Goal: Information Seeking & Learning: Compare options

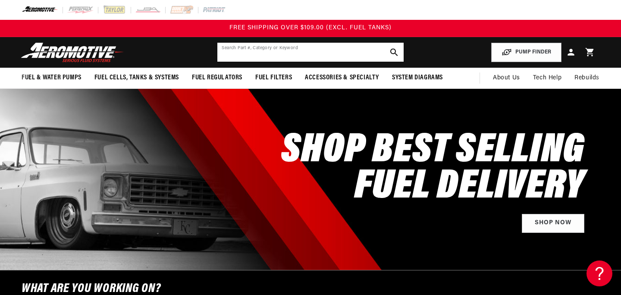
click at [274, 54] on input "text" at bounding box center [311, 52] width 186 height 19
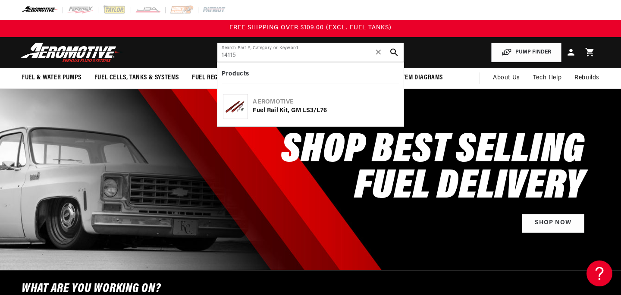
type input "14115"
click at [335, 98] on div "Aeromotive" at bounding box center [325, 102] width 145 height 9
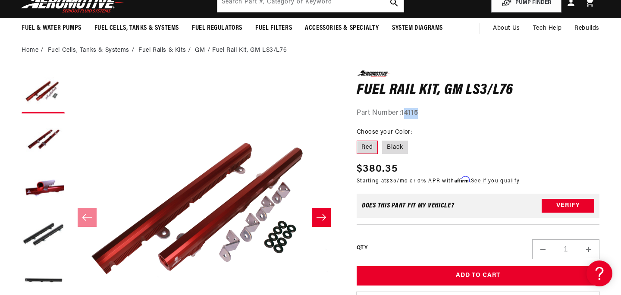
drag, startPoint x: 425, startPoint y: 113, endPoint x: 404, endPoint y: 116, distance: 20.4
click at [404, 116] on div "Part Number: 14115" at bounding box center [478, 113] width 243 height 11
copy strong "4115"
drag, startPoint x: 400, startPoint y: 170, endPoint x: 366, endPoint y: 171, distance: 34.1
click at [366, 171] on div "Regular price $380.35" at bounding box center [438, 169] width 163 height 16
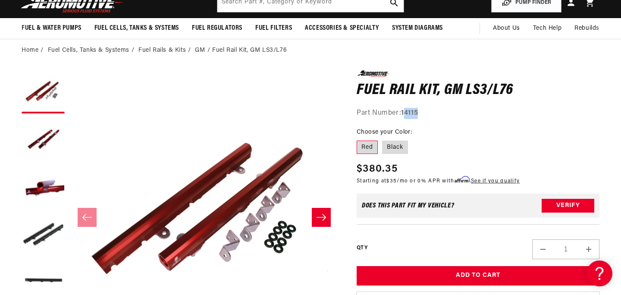
copy span "380.35"
click at [399, 150] on label "Black" at bounding box center [395, 148] width 26 height 14
click at [383, 139] on input "Black" at bounding box center [382, 139] width 0 height 0
radio input "true"
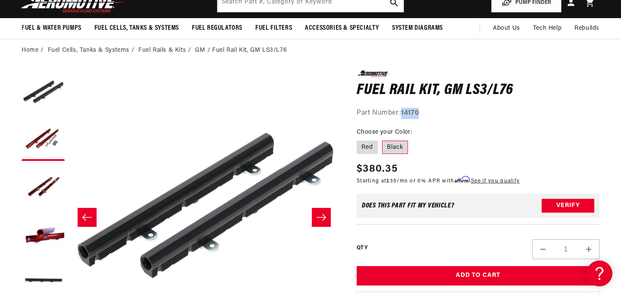
drag, startPoint x: 424, startPoint y: 114, endPoint x: 404, endPoint y: 116, distance: 20.8
click at [404, 116] on div "Part Number: 14170" at bounding box center [478, 113] width 243 height 11
copy strong "14170"
drag, startPoint x: 401, startPoint y: 168, endPoint x: 366, endPoint y: 169, distance: 35.0
click at [366, 169] on div "Regular price $380.35" at bounding box center [438, 169] width 163 height 16
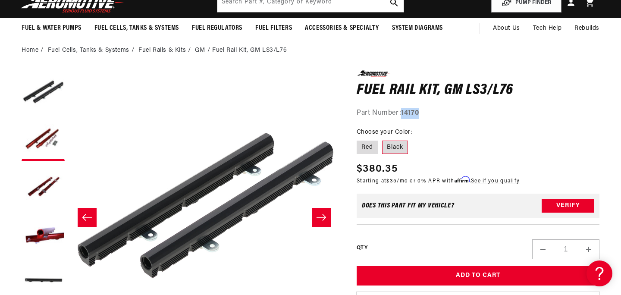
copy span "380.35"
click at [316, 7] on input "text" at bounding box center [311, 2] width 186 height 19
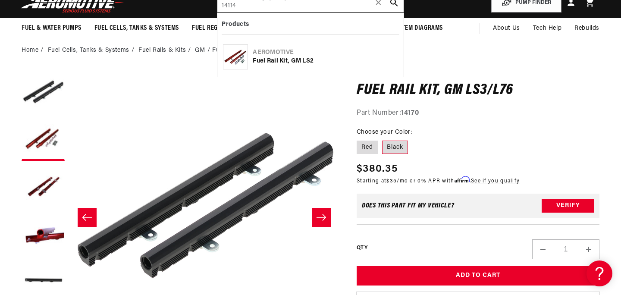
type input "14114"
click at [281, 51] on div "Aeromotive" at bounding box center [325, 52] width 145 height 9
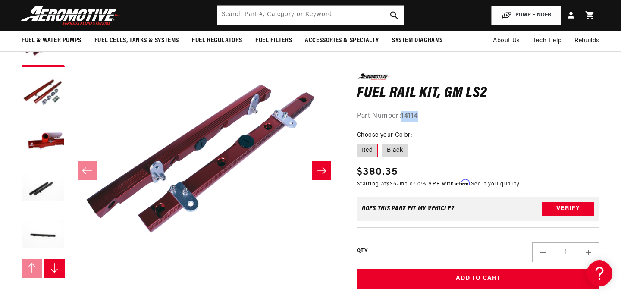
drag, startPoint x: 420, startPoint y: 116, endPoint x: 404, endPoint y: 118, distance: 17.0
click at [404, 118] on div "Part Number: 14114" at bounding box center [478, 116] width 243 height 11
copy strong "14114"
drag, startPoint x: 403, startPoint y: 174, endPoint x: 364, endPoint y: 175, distance: 38.8
click at [364, 175] on div "Regular price $380.35" at bounding box center [438, 172] width 163 height 16
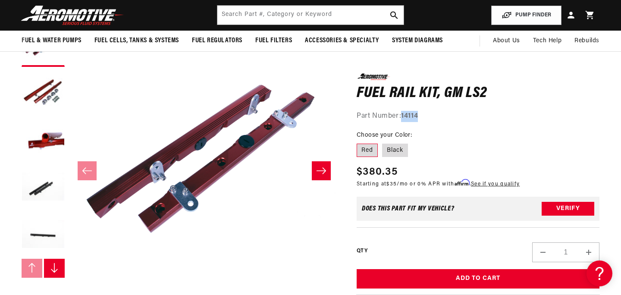
copy span "380.35"
click at [399, 148] on label "Black" at bounding box center [395, 150] width 26 height 14
click at [383, 142] on input "Black" at bounding box center [382, 142] width 0 height 0
radio input "true"
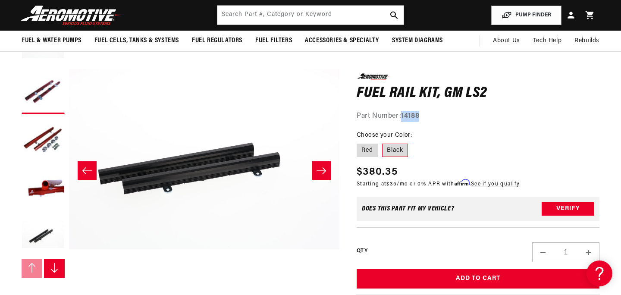
drag, startPoint x: 424, startPoint y: 117, endPoint x: 404, endPoint y: 119, distance: 19.9
click at [404, 119] on div "Part Number: 14188" at bounding box center [478, 116] width 243 height 11
copy strong "14188"
drag, startPoint x: 402, startPoint y: 177, endPoint x: 365, endPoint y: 176, distance: 37.1
click at [365, 176] on div "Regular price $380.35" at bounding box center [438, 172] width 163 height 16
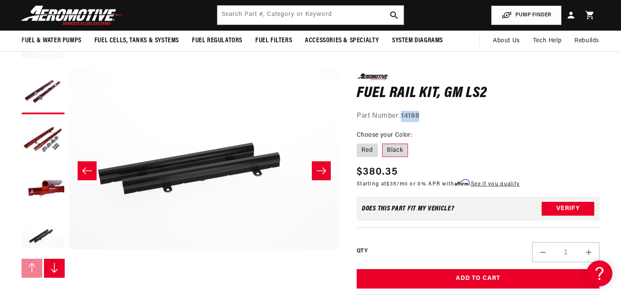
copy span "380.35"
click at [283, 19] on input "text" at bounding box center [311, 15] width 186 height 19
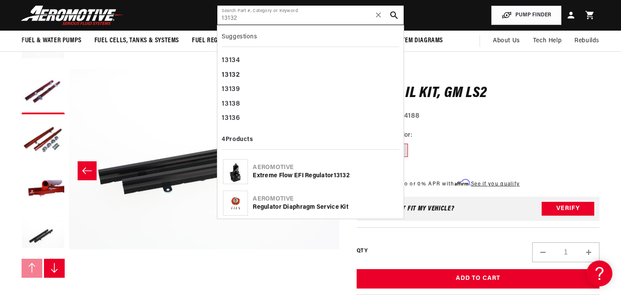
type input "13132"
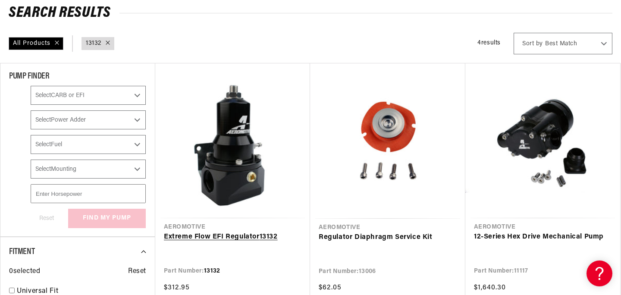
scroll to position [134, 0]
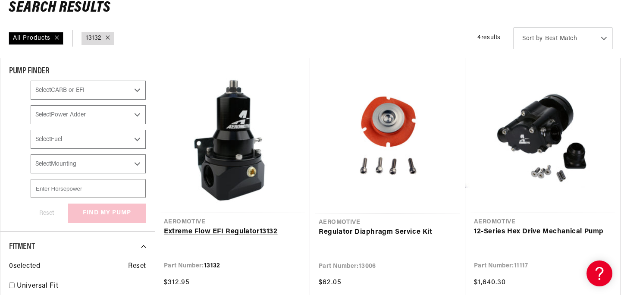
click at [238, 227] on link "Extreme Flow EFI Regulator 13132" at bounding box center [233, 232] width 138 height 11
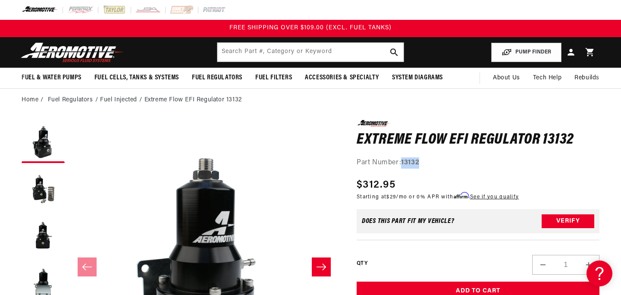
drag, startPoint x: 423, startPoint y: 163, endPoint x: 403, endPoint y: 164, distance: 19.9
click at [403, 164] on div "Part Number: 13132" at bounding box center [478, 163] width 243 height 11
copy strong "13132"
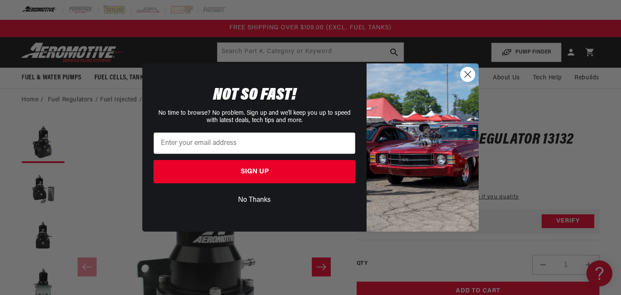
click at [466, 78] on circle "Close dialog" at bounding box center [468, 74] width 14 height 14
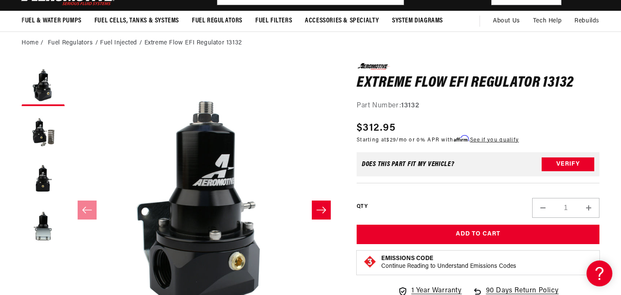
scroll to position [73, 0]
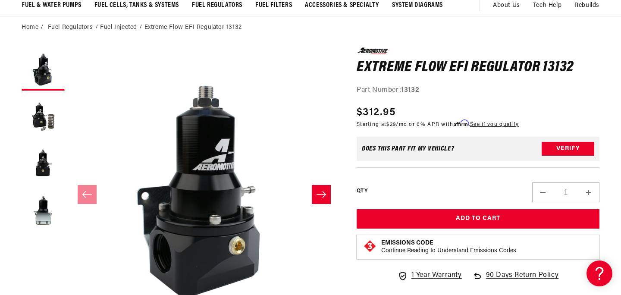
drag, startPoint x: 398, startPoint y: 114, endPoint x: 362, endPoint y: 114, distance: 36.3
click at [362, 114] on div "Regular price $312.95" at bounding box center [438, 113] width 162 height 16
copy span "312.95"
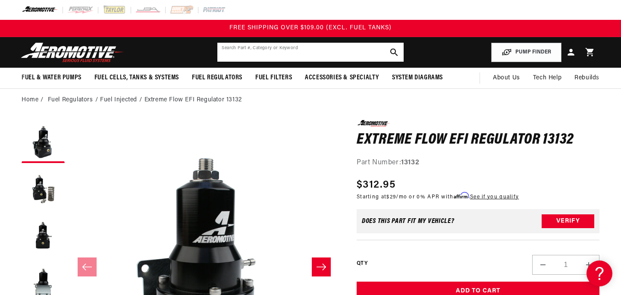
click at [337, 50] on input "text" at bounding box center [311, 52] width 186 height 19
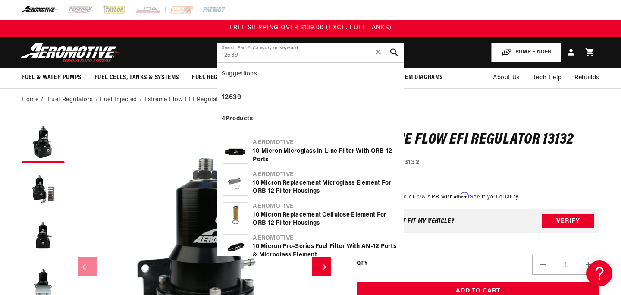
type input "12639"
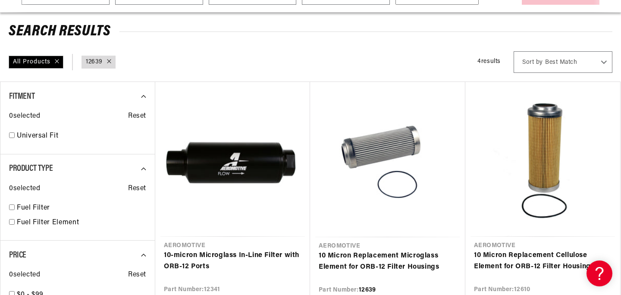
scroll to position [123, 0]
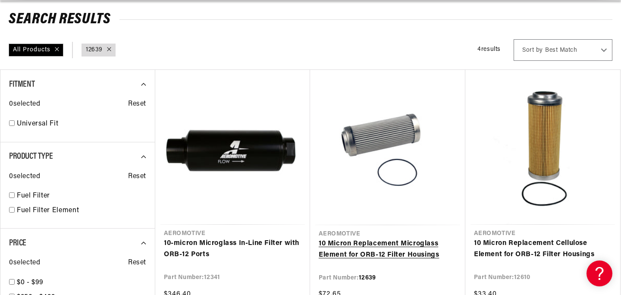
click at [372, 239] on link "10 Micron Replacement Microglass Element for ORB-12 Filter Housings" at bounding box center [388, 250] width 138 height 22
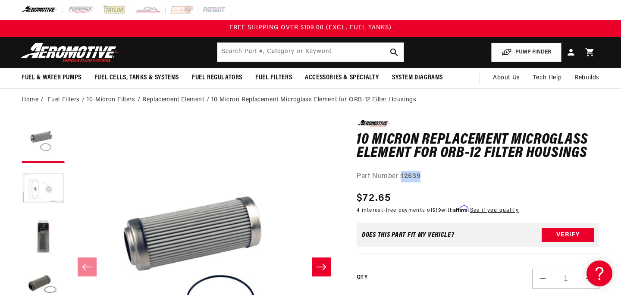
drag, startPoint x: 426, startPoint y: 175, endPoint x: 404, endPoint y: 180, distance: 22.9
click at [404, 180] on div "Part Number: 12639" at bounding box center [478, 176] width 243 height 11
copy strong "12639"
drag, startPoint x: 397, startPoint y: 198, endPoint x: 364, endPoint y: 200, distance: 32.9
click at [364, 200] on div "Regular price $72.65" at bounding box center [438, 199] width 162 height 16
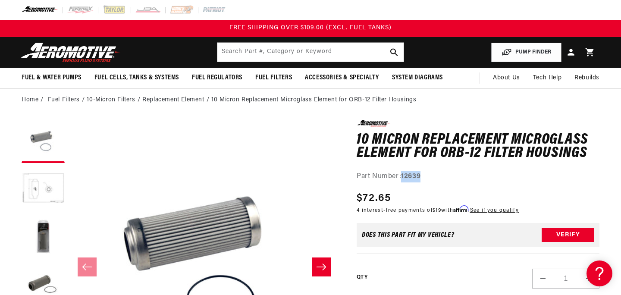
copy span "72.65"
click at [249, 60] on input "text" at bounding box center [311, 52] width 186 height 19
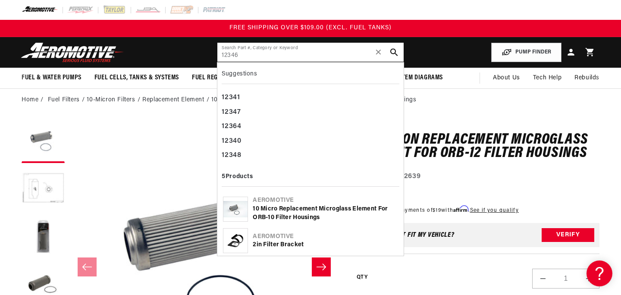
type input "12346"
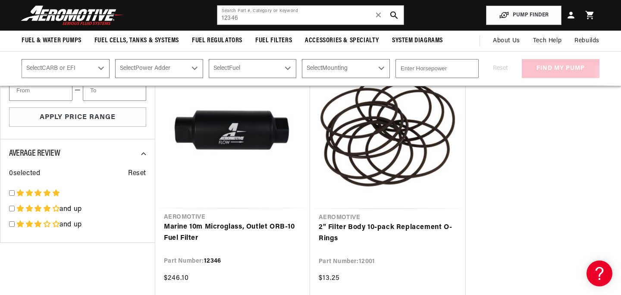
scroll to position [381, 0]
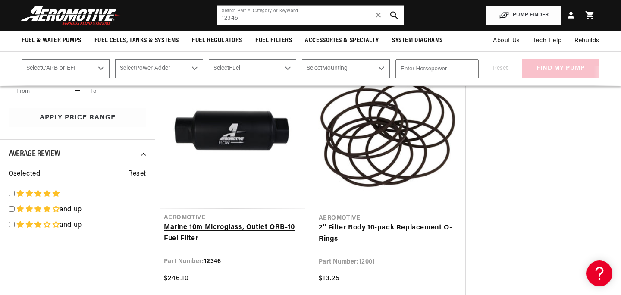
click at [239, 222] on link "Marine 10m Microglass, Outlet ORB-10 Fuel Filter" at bounding box center [233, 233] width 138 height 22
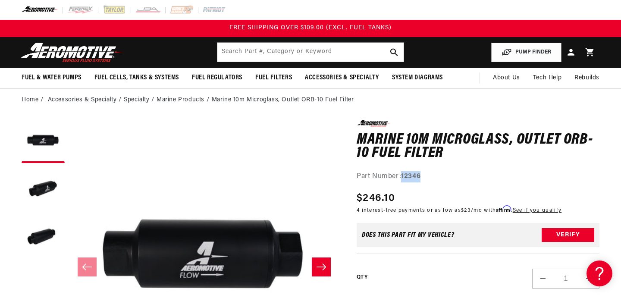
drag, startPoint x: 425, startPoint y: 177, endPoint x: 404, endPoint y: 180, distance: 21.8
click at [404, 180] on div "Part Number: 12346" at bounding box center [478, 176] width 243 height 11
copy strong "12346"
drag, startPoint x: 400, startPoint y: 196, endPoint x: 362, endPoint y: 202, distance: 38.0
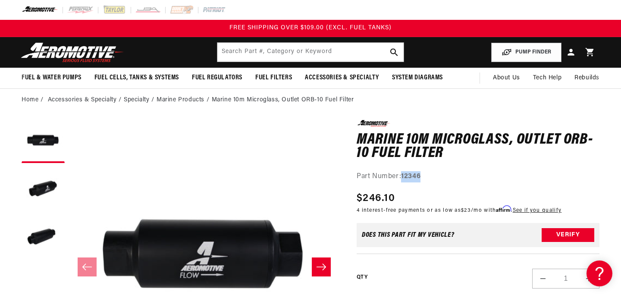
click at [362, 202] on div "Regular price $246.10" at bounding box center [459, 199] width 205 height 16
copy span "246.10"
click at [260, 53] on input "text" at bounding box center [311, 52] width 186 height 19
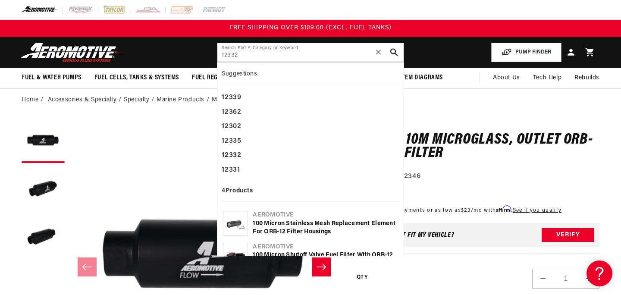
type input "12332"
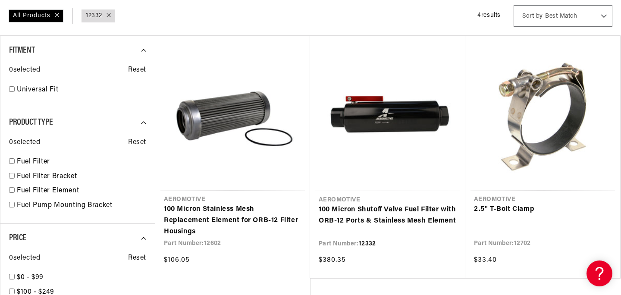
scroll to position [164, 0]
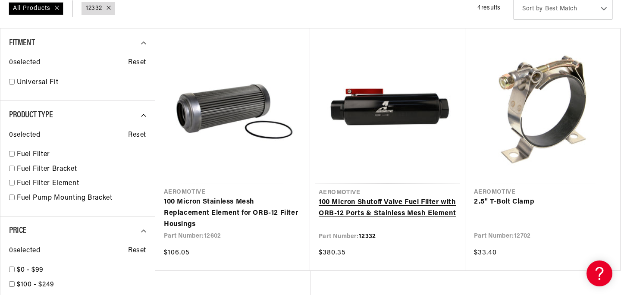
click at [386, 197] on link "100 Micron Shutoff Valve Fuel Filter with ORB-12 Ports & Stainless Mesh Element" at bounding box center [388, 208] width 138 height 22
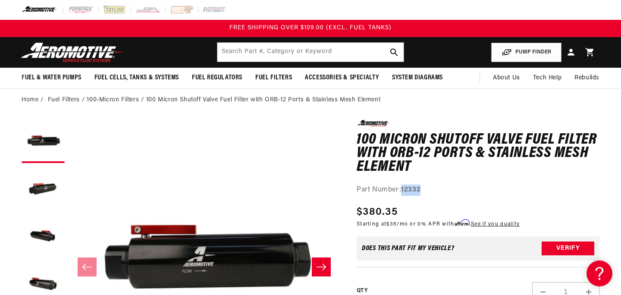
drag, startPoint x: 425, startPoint y: 192, endPoint x: 404, endPoint y: 193, distance: 20.8
click at [404, 193] on div "Part Number: 12332" at bounding box center [478, 190] width 243 height 11
copy strong "12332"
drag, startPoint x: 400, startPoint y: 212, endPoint x: 363, endPoint y: 213, distance: 36.7
click at [363, 213] on div "Regular price $380.35" at bounding box center [438, 213] width 163 height 16
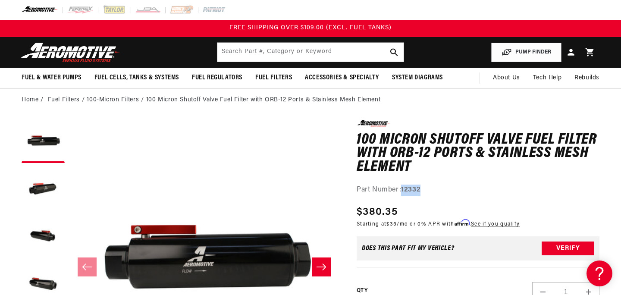
copy span "380.35"
click at [265, 52] on input "text" at bounding box center [311, 52] width 186 height 19
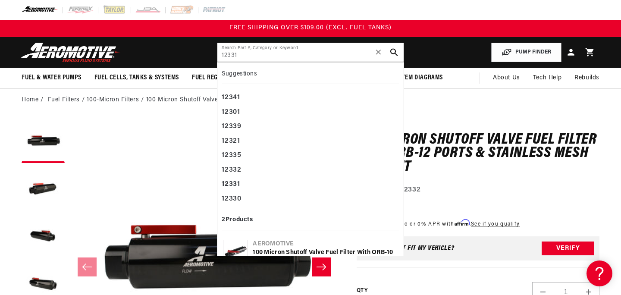
type input "12331"
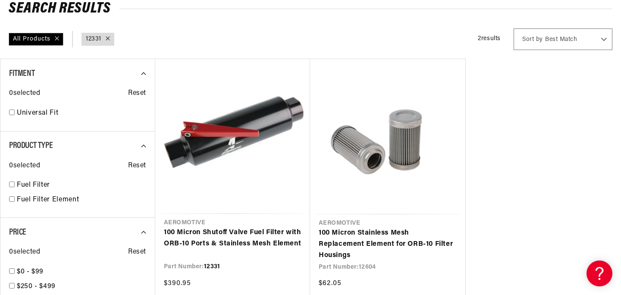
scroll to position [146, 0]
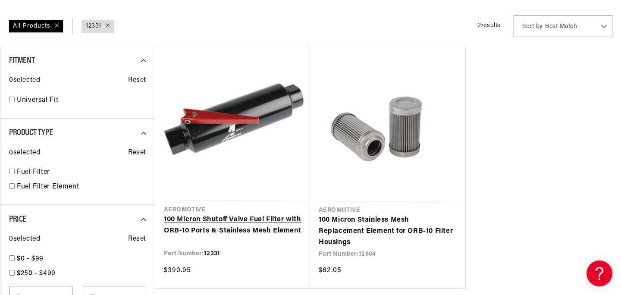
click at [208, 215] on link "100 Micron Shutoff Valve Fuel Filter with ORB-10 Ports & Stainless Mesh Element" at bounding box center [233, 226] width 138 height 22
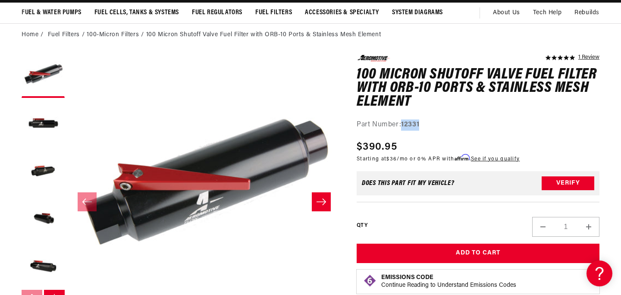
drag, startPoint x: 423, startPoint y: 124, endPoint x: 404, endPoint y: 129, distance: 20.0
click at [404, 129] on div "Part Number: 12331" at bounding box center [478, 125] width 243 height 11
copy strong "12331"
drag, startPoint x: 401, startPoint y: 148, endPoint x: 365, endPoint y: 150, distance: 35.9
click at [365, 150] on div "Regular price $390.95" at bounding box center [438, 147] width 163 height 16
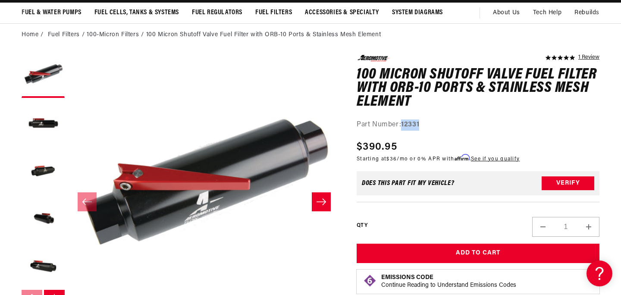
copy span "390.95"
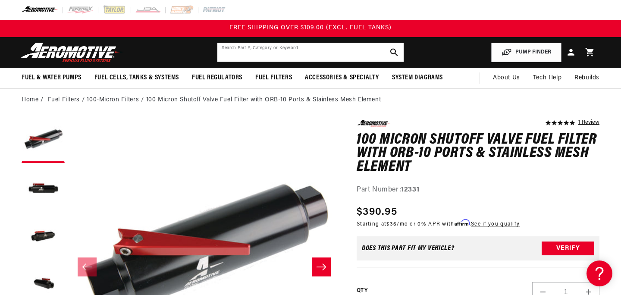
click at [251, 52] on input "text" at bounding box center [311, 52] width 186 height 19
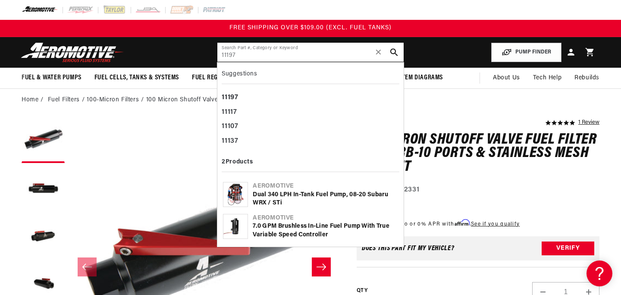
type input "11197"
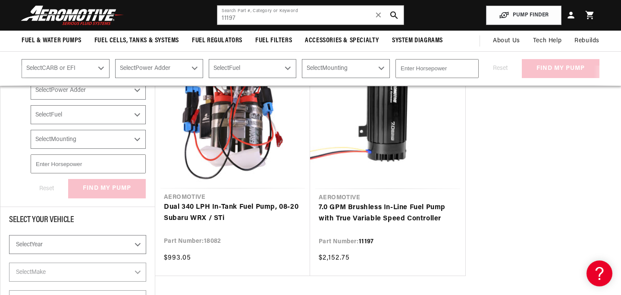
scroll to position [157, 0]
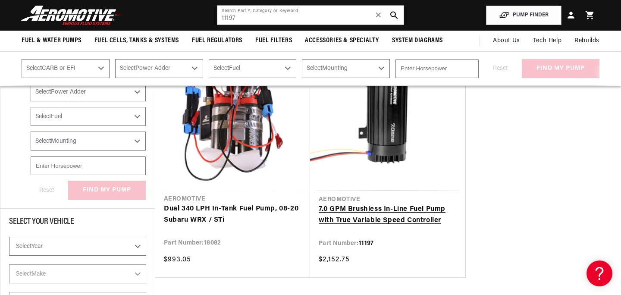
click at [372, 204] on link "7.0 GPM Brushless In-Line Fuel Pump with True Variable Speed Controller" at bounding box center [388, 215] width 138 height 22
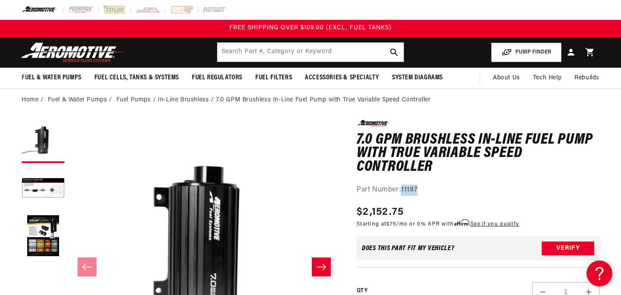
drag, startPoint x: 426, startPoint y: 190, endPoint x: 403, endPoint y: 192, distance: 23.4
click at [403, 192] on div "Part Number: 11197" at bounding box center [478, 190] width 243 height 11
copy strong "11197"
drag, startPoint x: 406, startPoint y: 212, endPoint x: 363, endPoint y: 213, distance: 43.6
click at [363, 213] on div "Regular price $2,152.75" at bounding box center [438, 213] width 163 height 16
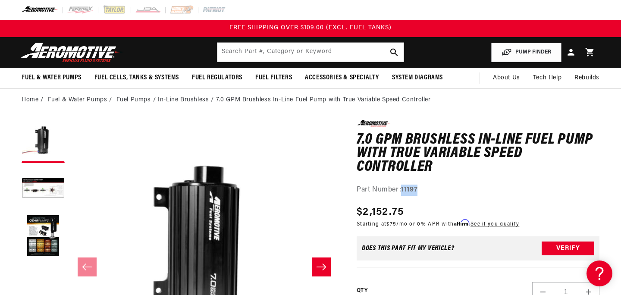
copy span "2,152.75"
click at [253, 53] on input "text" at bounding box center [311, 52] width 186 height 19
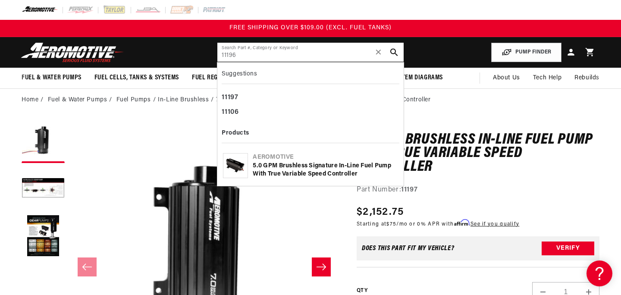
type input "11196"
click at [314, 173] on div "5.0 GPM Brushless Signature In-Line Fuel Pump with True Variable Speed Controll…" at bounding box center [325, 170] width 145 height 17
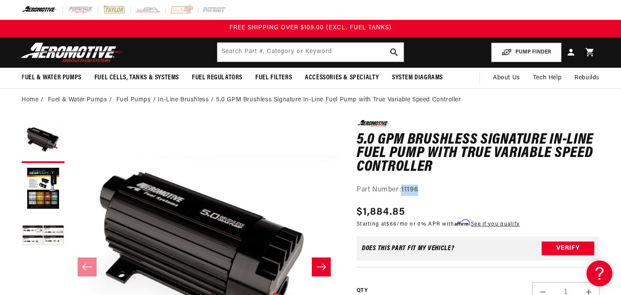
drag, startPoint x: 423, startPoint y: 190, endPoint x: 404, endPoint y: 191, distance: 18.6
click at [404, 191] on div "Part Number: 11196" at bounding box center [478, 190] width 243 height 11
copy strong "11196"
drag, startPoint x: 409, startPoint y: 213, endPoint x: 362, endPoint y: 216, distance: 47.1
click at [362, 216] on div "Regular price $1,884.85" at bounding box center [438, 213] width 163 height 16
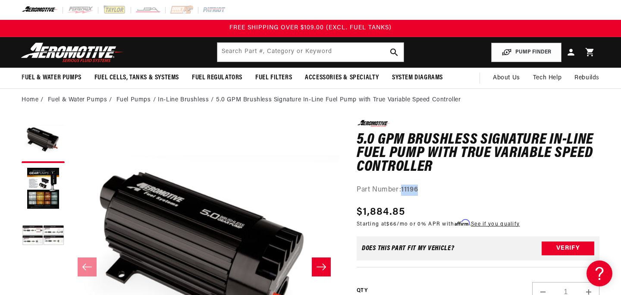
copy span "1,884.85"
click at [256, 51] on input "text" at bounding box center [311, 52] width 186 height 19
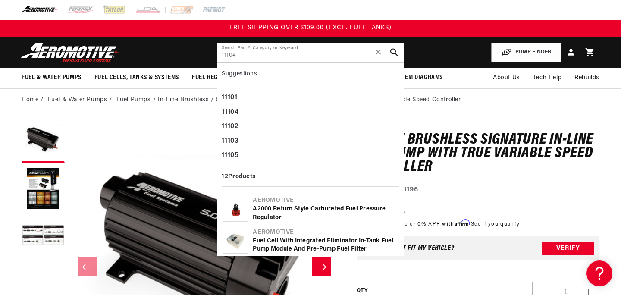
type input "11104"
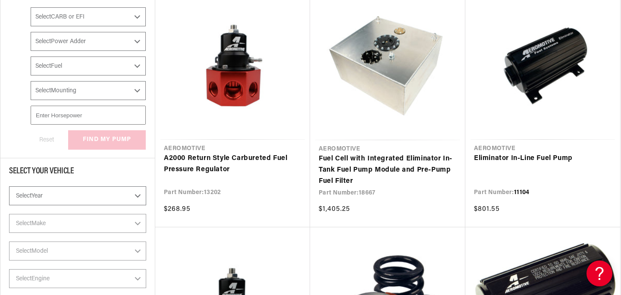
scroll to position [227, 0]
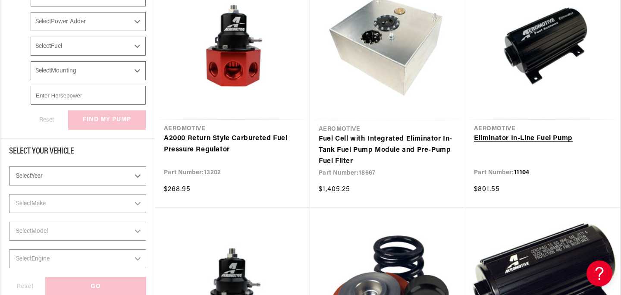
click at [536, 133] on link "Eliminator In-Line Fuel Pump" at bounding box center [543, 138] width 138 height 11
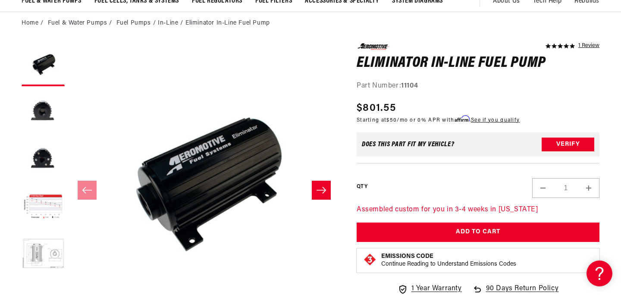
scroll to position [98, 0]
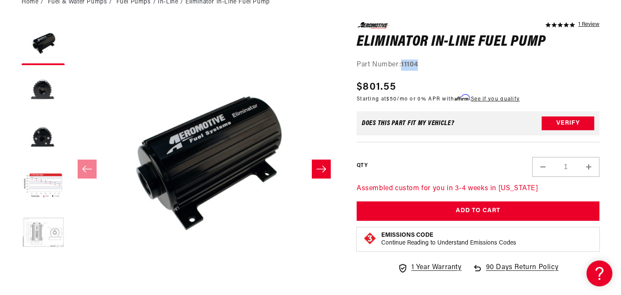
drag, startPoint x: 423, startPoint y: 65, endPoint x: 404, endPoint y: 69, distance: 19.4
click at [404, 69] on div "Part Number: 11104" at bounding box center [478, 65] width 243 height 11
copy strong "11104"
drag, startPoint x: 403, startPoint y: 85, endPoint x: 365, endPoint y: 89, distance: 38.2
click at [365, 89] on div "Regular price $801.55" at bounding box center [438, 87] width 163 height 16
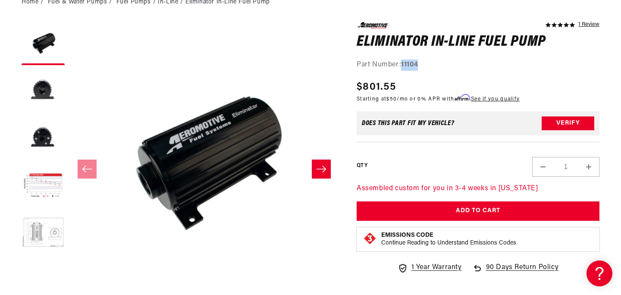
copy span "801.55"
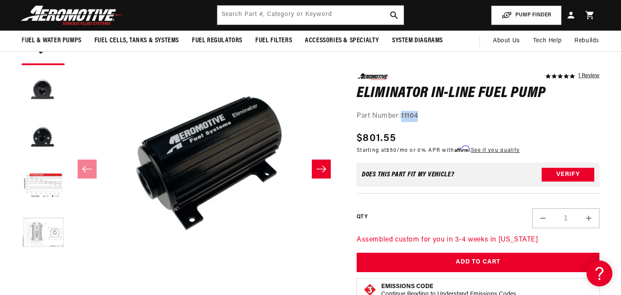
scroll to position [0, 0]
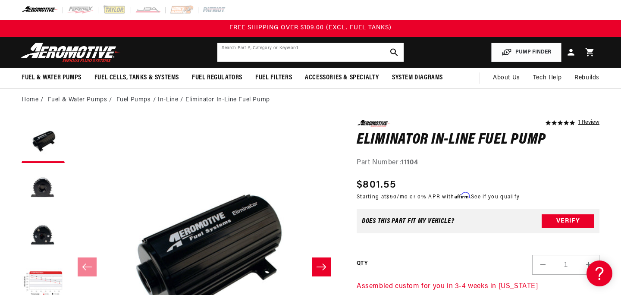
click at [334, 53] on input "text" at bounding box center [311, 52] width 186 height 19
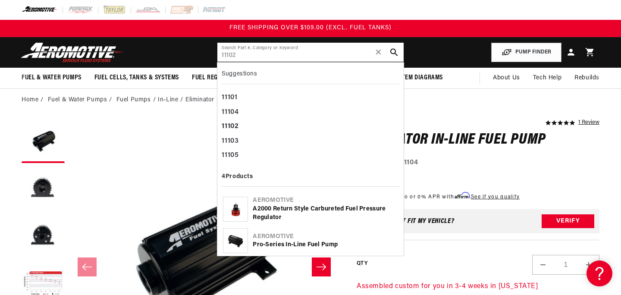
type input "11102"
click at [310, 237] on div "Aeromotive" at bounding box center [325, 237] width 145 height 9
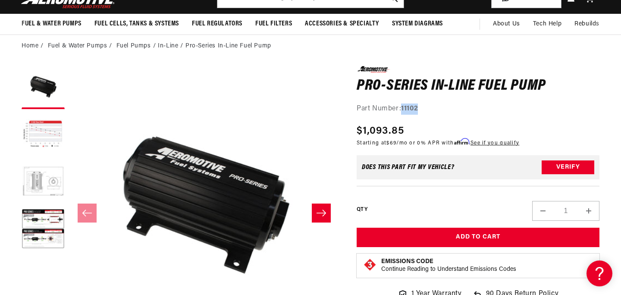
drag, startPoint x: 423, startPoint y: 110, endPoint x: 404, endPoint y: 111, distance: 18.6
click at [404, 111] on div "Part Number: 11102" at bounding box center [478, 109] width 243 height 11
copy strong "11102"
drag, startPoint x: 408, startPoint y: 133, endPoint x: 363, endPoint y: 132, distance: 45.3
click at [363, 132] on div "Regular price $1,093.85" at bounding box center [438, 131] width 163 height 16
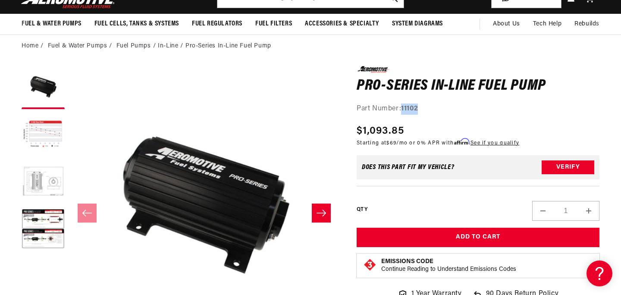
copy span "1,093.85"
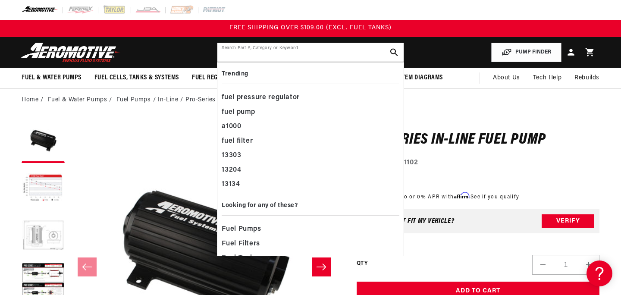
click at [281, 51] on input "text" at bounding box center [311, 52] width 186 height 19
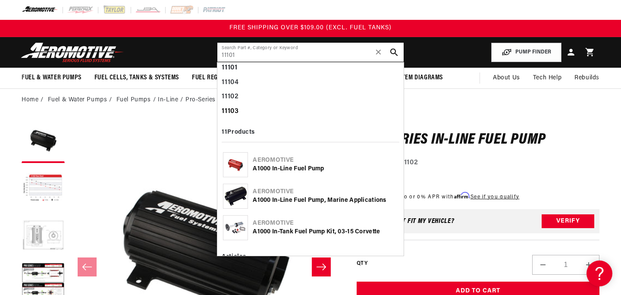
scroll to position [32, 0]
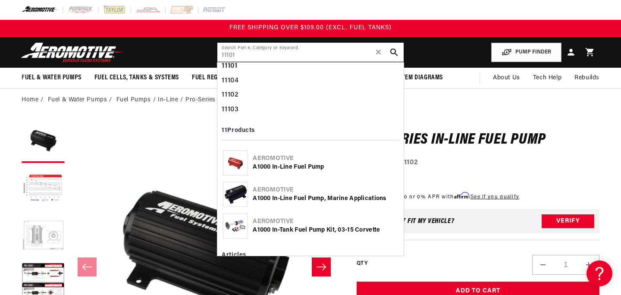
type input "11101"
click at [315, 196] on div "A1000 In-Line Fuel Pump, Marine Applications" at bounding box center [325, 199] width 145 height 9
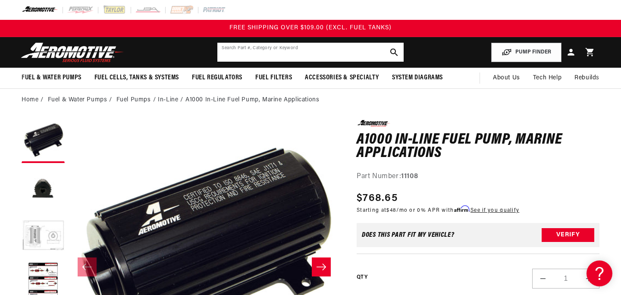
click at [265, 46] on input "text" at bounding box center [311, 52] width 186 height 19
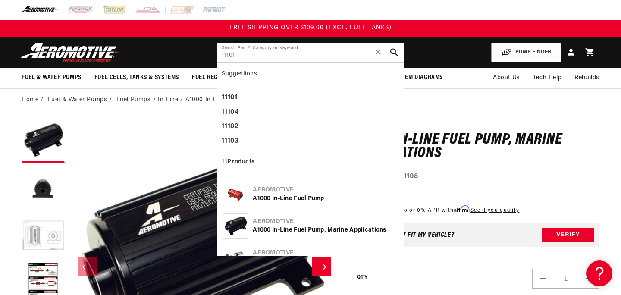
type input "11101"
click at [296, 188] on div "Aeromotive" at bounding box center [325, 190] width 145 height 9
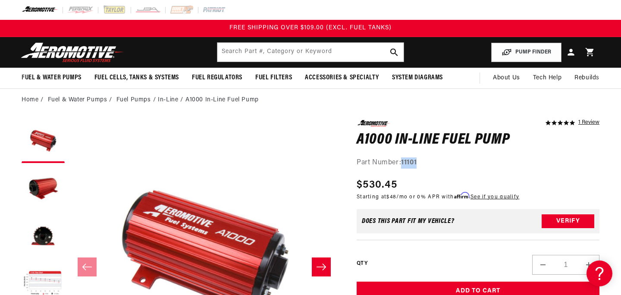
drag, startPoint x: 421, startPoint y: 163, endPoint x: 404, endPoint y: 167, distance: 18.2
click at [404, 167] on div "Part Number: 11101" at bounding box center [478, 163] width 243 height 11
copy strong "11101"
drag, startPoint x: 400, startPoint y: 186, endPoint x: 364, endPoint y: 186, distance: 35.4
click at [364, 186] on div "Regular price $530.45" at bounding box center [438, 185] width 163 height 16
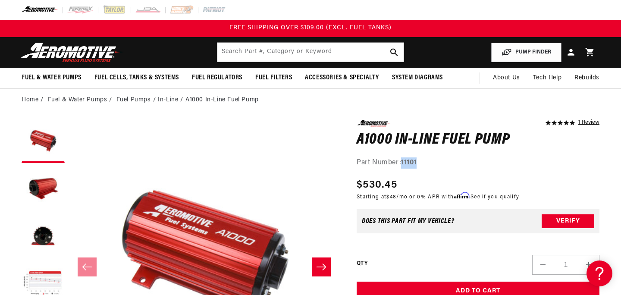
copy span "530.45"
click at [268, 53] on input "text" at bounding box center [311, 52] width 186 height 19
type input "1"
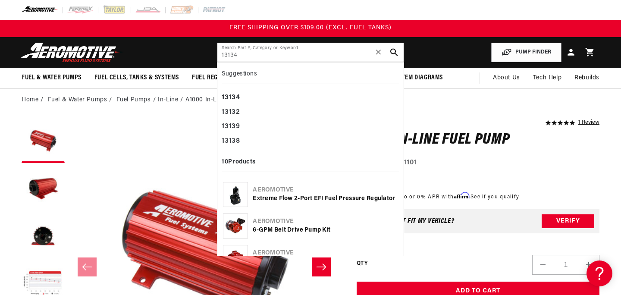
scroll to position [10, 0]
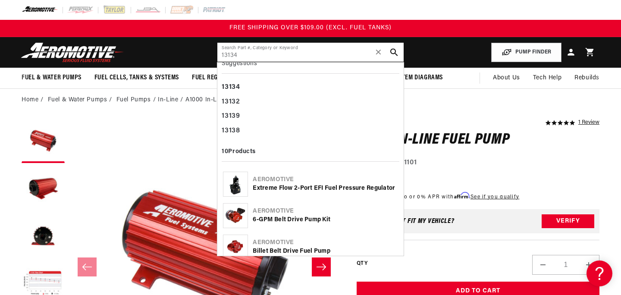
type input "13134"
click at [303, 184] on div "Extreme Flow 2-Port EFI Fuel Pressure Regulator" at bounding box center [325, 188] width 145 height 9
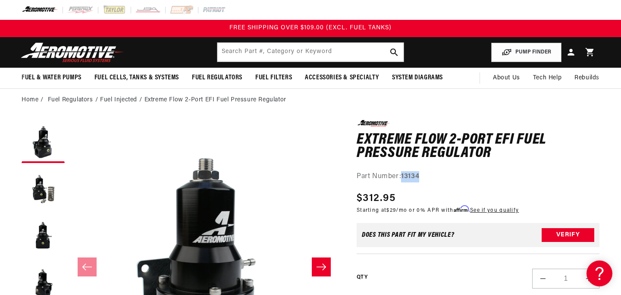
drag, startPoint x: 424, startPoint y: 178, endPoint x: 404, endPoint y: 178, distance: 20.7
click at [404, 178] on div "Part Number: 13134" at bounding box center [478, 176] width 243 height 11
copy strong "13134"
drag, startPoint x: 398, startPoint y: 199, endPoint x: 363, endPoint y: 199, distance: 35.0
click at [363, 199] on div "Regular price $312.95" at bounding box center [438, 199] width 162 height 16
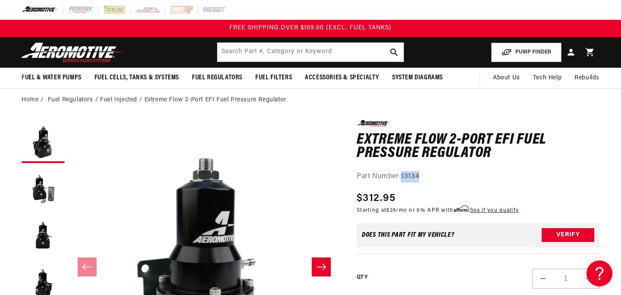
copy span "312.95"
click at [270, 56] on input "text" at bounding box center [311, 52] width 186 height 19
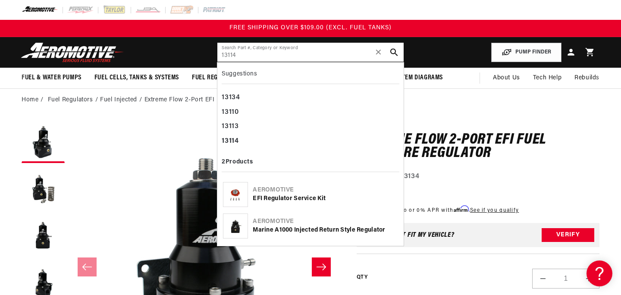
type input "13114"
click at [273, 230] on div "Marine A1000 Injected return style Regulator" at bounding box center [325, 230] width 145 height 9
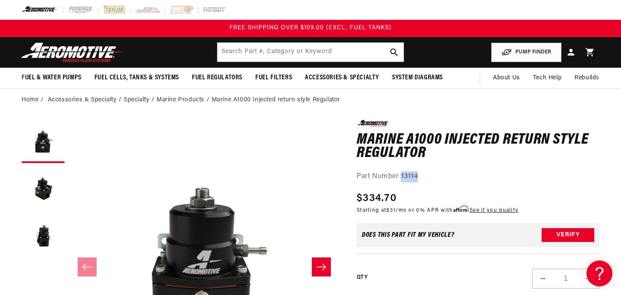
drag, startPoint x: 427, startPoint y: 176, endPoint x: 404, endPoint y: 180, distance: 23.3
click at [404, 180] on div "Part Number: 13114" at bounding box center [478, 176] width 243 height 11
copy strong "13114"
drag, startPoint x: 402, startPoint y: 200, endPoint x: 365, endPoint y: 200, distance: 37.1
click at [365, 200] on div "Regular price $334.70" at bounding box center [438, 199] width 162 height 16
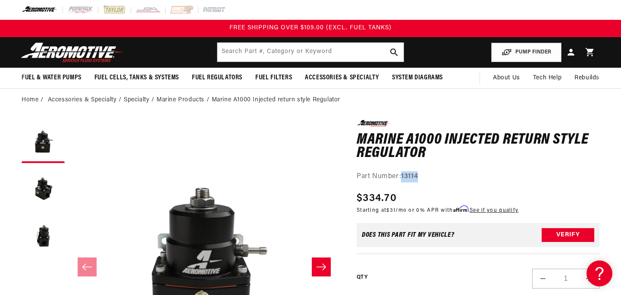
copy span "334.70"
click at [278, 55] on input "text" at bounding box center [311, 52] width 186 height 19
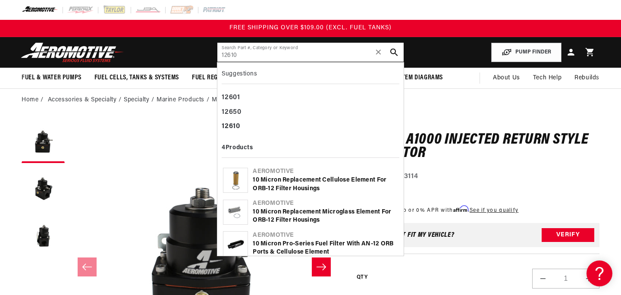
type input "12610"
click at [333, 183] on div "10 Micron Replacement Cellulose Element for ORB-12 Filter Housings" at bounding box center [325, 184] width 145 height 17
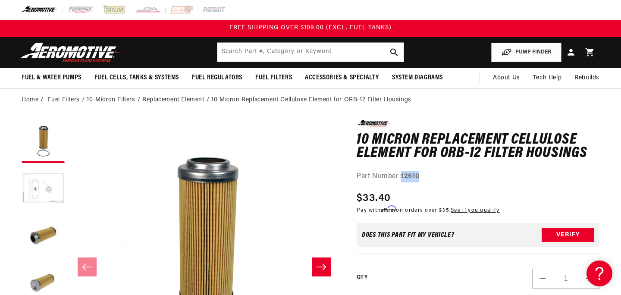
drag, startPoint x: 423, startPoint y: 177, endPoint x: 404, endPoint y: 179, distance: 19.9
click at [404, 179] on div "Part Number: 12610" at bounding box center [478, 176] width 243 height 11
copy strong "12610"
drag, startPoint x: 395, startPoint y: 199, endPoint x: 363, endPoint y: 199, distance: 31.9
click at [363, 199] on div "Regular price $33.40" at bounding box center [428, 199] width 143 height 16
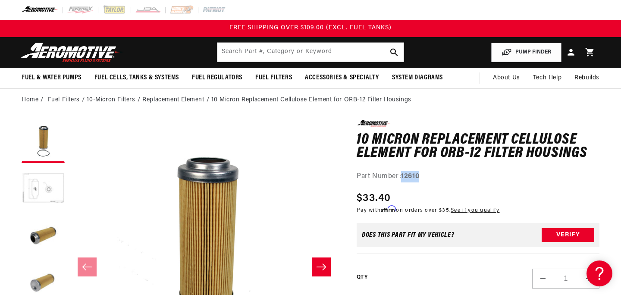
copy span "33.40"
click at [281, 52] on input "text" at bounding box center [311, 52] width 186 height 19
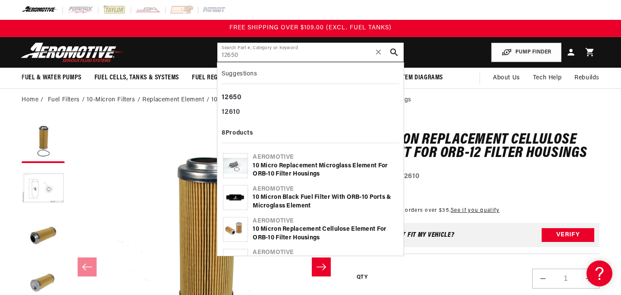
type input "12650"
click at [328, 170] on div "10 Micro Replacement Microglass Element for ORB-10 Filter Housings" at bounding box center [325, 170] width 145 height 17
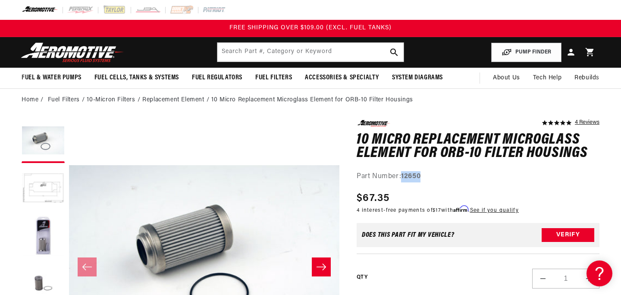
drag, startPoint x: 425, startPoint y: 176, endPoint x: 404, endPoint y: 180, distance: 21.4
click at [404, 180] on div "Part Number: 12650" at bounding box center [478, 176] width 243 height 11
copy strong "12650"
drag, startPoint x: 391, startPoint y: 198, endPoint x: 365, endPoint y: 201, distance: 25.6
click at [365, 201] on div "Regular price $67.35" at bounding box center [438, 199] width 162 height 16
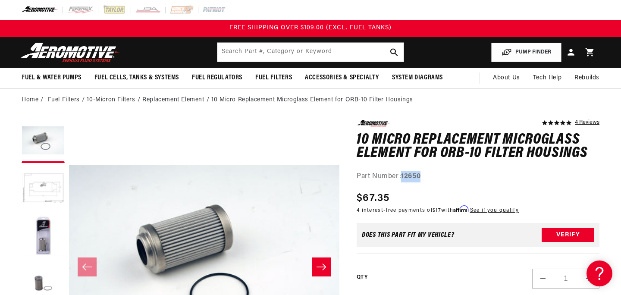
copy span "67.35"
click at [334, 54] on input "text" at bounding box center [311, 52] width 186 height 19
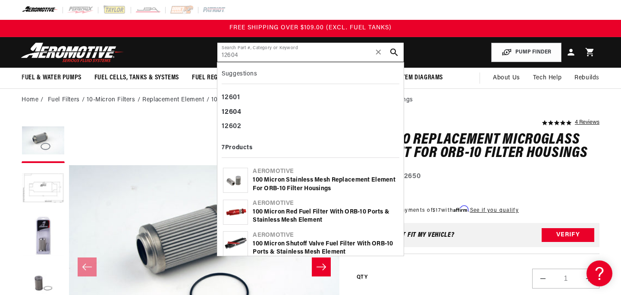
type input "12604"
click at [347, 189] on div "100 Micron Stainless Mesh Replacement Element for ORB-10 Filter Housings" at bounding box center [325, 184] width 145 height 17
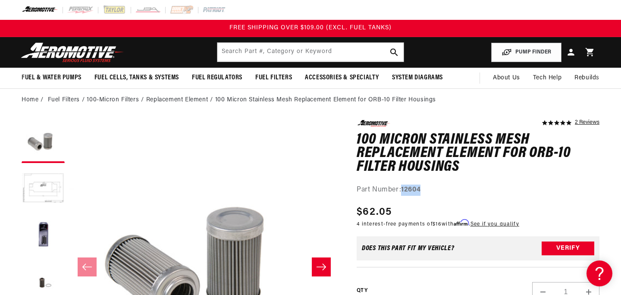
drag, startPoint x: 425, startPoint y: 192, endPoint x: 404, endPoint y: 193, distance: 21.2
click at [404, 193] on div "Part Number: 12604" at bounding box center [478, 190] width 243 height 11
copy strong "12604"
drag, startPoint x: 394, startPoint y: 211, endPoint x: 365, endPoint y: 211, distance: 29.4
click at [365, 211] on div "Regular price $62.05" at bounding box center [438, 213] width 163 height 16
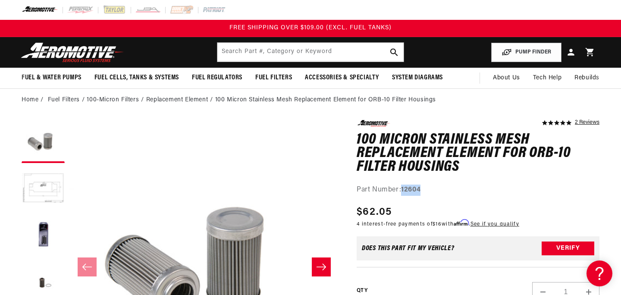
copy span "62.05"
click at [336, 55] on input "text" at bounding box center [311, 52] width 186 height 19
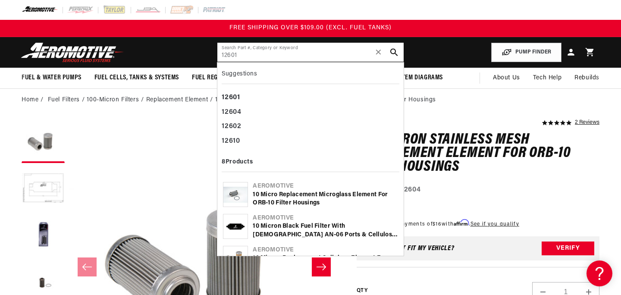
type input "12601"
click at [354, 197] on div "10 Micro Replacement Microglass Element for ORB-10 Filter Housings" at bounding box center [325, 199] width 145 height 17
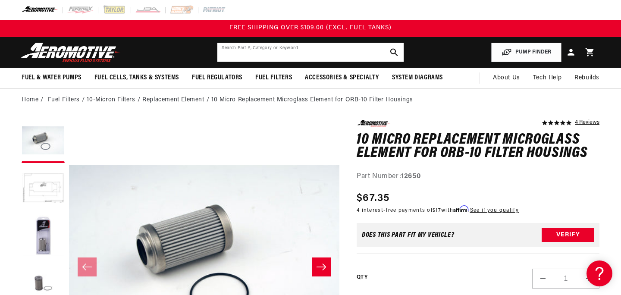
click at [300, 55] on input "text" at bounding box center [311, 52] width 186 height 19
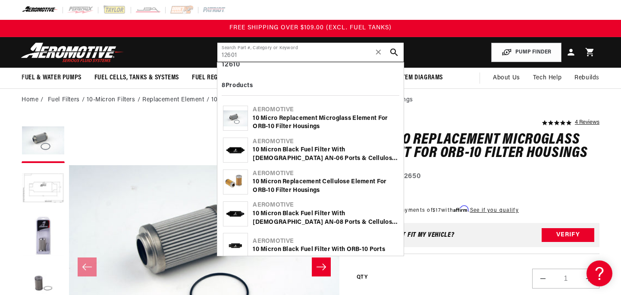
scroll to position [86, 0]
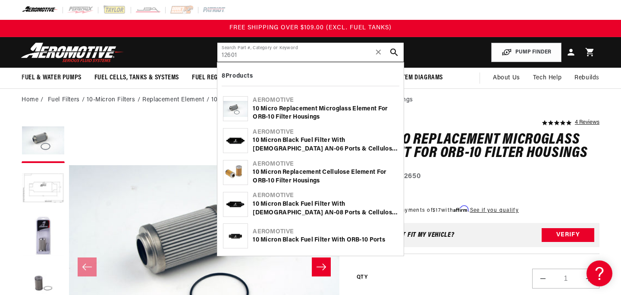
type input "12601"
click at [319, 176] on div "10 Micron Replacement Cellulose Element for ORB-10 Filter Housings" at bounding box center [325, 176] width 145 height 17
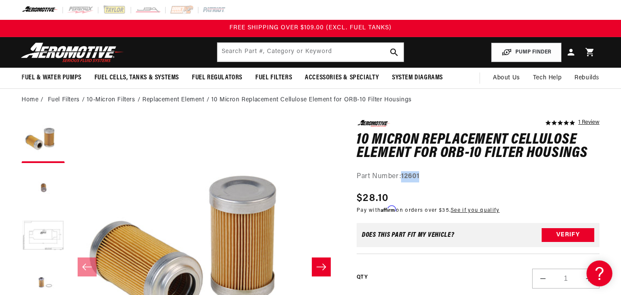
drag, startPoint x: 425, startPoint y: 177, endPoint x: 404, endPoint y: 180, distance: 20.9
click at [404, 180] on div "Part Number: 12601" at bounding box center [478, 176] width 243 height 11
copy strong "12601"
drag, startPoint x: 392, startPoint y: 198, endPoint x: 363, endPoint y: 200, distance: 29.0
click at [363, 200] on div "Regular price $28.10" at bounding box center [428, 199] width 143 height 16
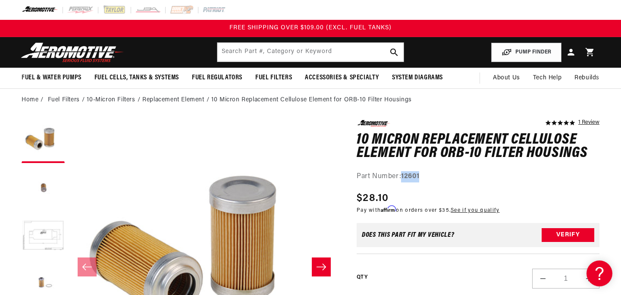
copy span "28.10"
click at [258, 56] on input "text" at bounding box center [311, 52] width 186 height 19
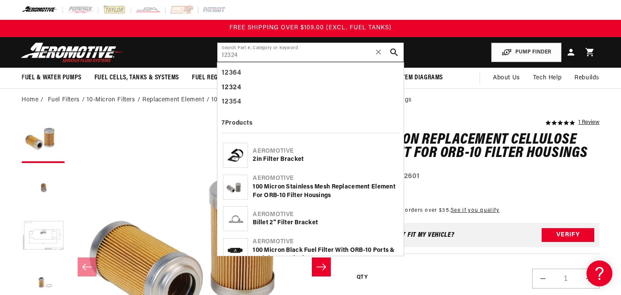
scroll to position [55, 0]
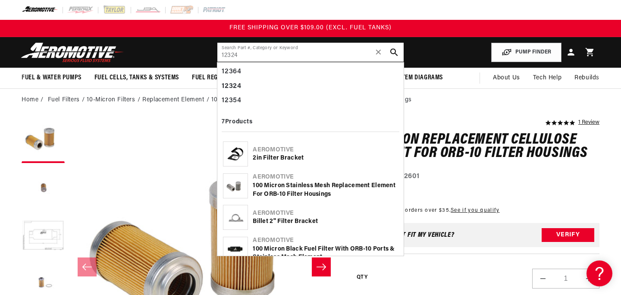
type input "12324"
click at [297, 194] on div "100 Micron Stainless Mesh Replacement Element for ORB-10 Filter Housings" at bounding box center [325, 190] width 145 height 17
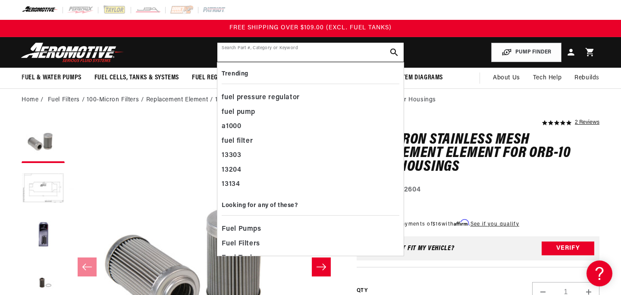
click at [265, 47] on input "text" at bounding box center [311, 52] width 186 height 19
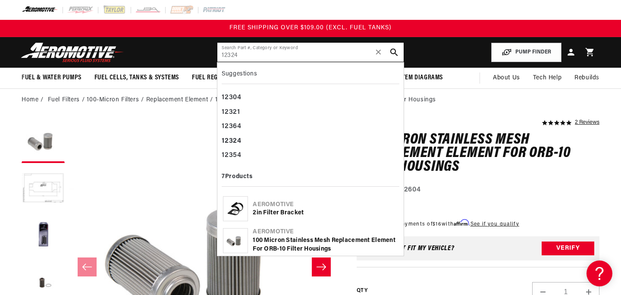
type input "12324"
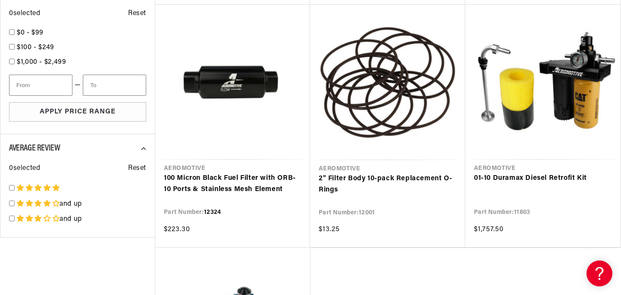
scroll to position [429, 0]
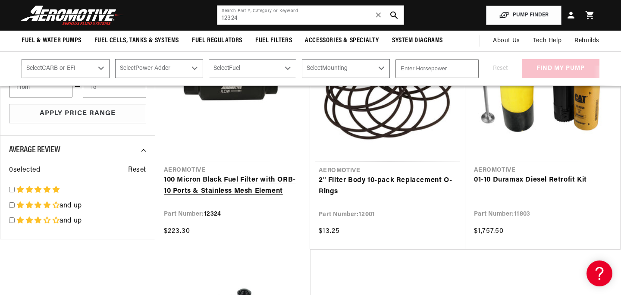
click at [224, 175] on link "100 Micron Black Fuel Filter with ORB-10 Ports & Stainless Mesh Element" at bounding box center [233, 186] width 138 height 22
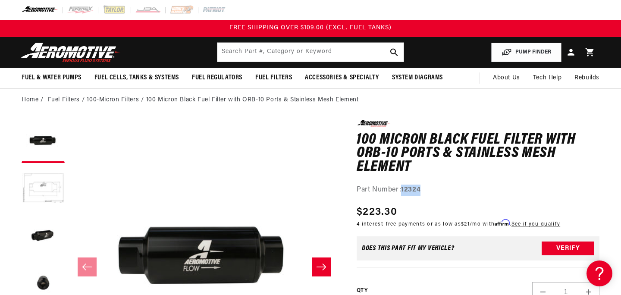
drag, startPoint x: 425, startPoint y: 191, endPoint x: 404, endPoint y: 192, distance: 21.2
click at [404, 192] on div "Part Number: 12324" at bounding box center [478, 190] width 243 height 11
copy strong "12324"
drag, startPoint x: 404, startPoint y: 212, endPoint x: 363, endPoint y: 214, distance: 41.0
click at [363, 214] on div "Regular price $223.30" at bounding box center [459, 213] width 204 height 16
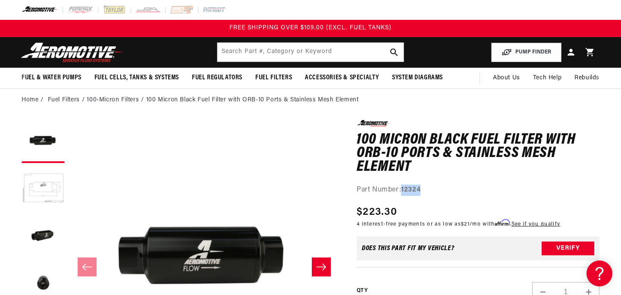
copy span "223.30"
click at [249, 47] on input "text" at bounding box center [311, 52] width 186 height 19
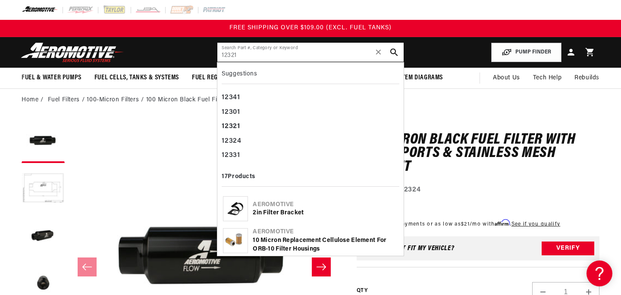
type input "12321"
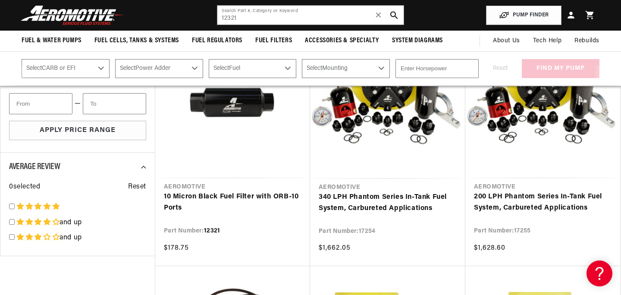
scroll to position [417, 0]
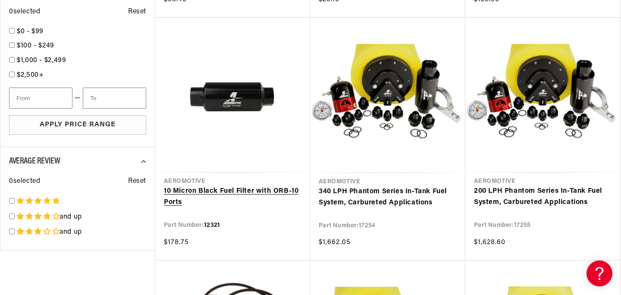
click at [253, 186] on link "10 Micron Black Fuel Filter with ORB-10 Ports" at bounding box center [233, 197] width 138 height 22
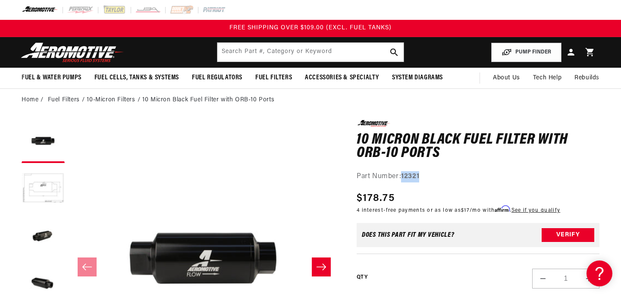
drag, startPoint x: 427, startPoint y: 176, endPoint x: 404, endPoint y: 179, distance: 22.6
click at [404, 179] on div "Part Number: 12321" at bounding box center [478, 176] width 243 height 11
copy strong "12321"
drag, startPoint x: 397, startPoint y: 201, endPoint x: 362, endPoint y: 202, distance: 35.0
click at [362, 202] on div "Regular price $178.75" at bounding box center [459, 199] width 204 height 16
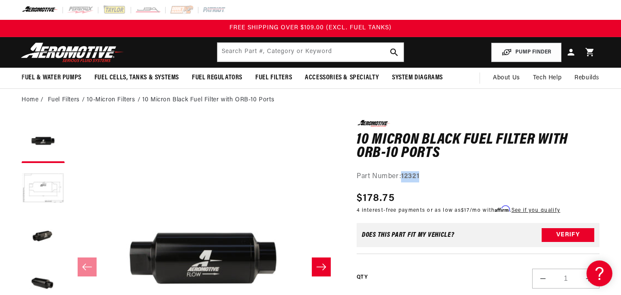
copy span "178.75"
